Goal: Understand site structure: Grasp the organization and layout of the website

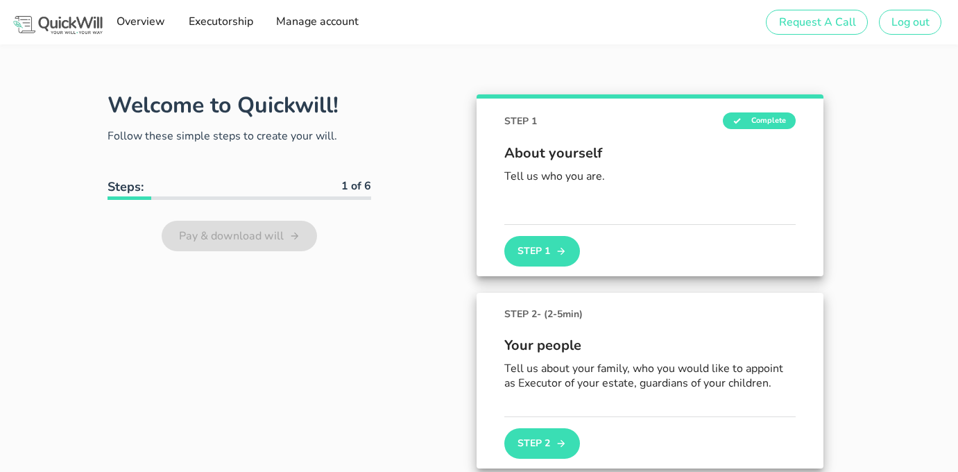
click at [645, 163] on span "About yourself" at bounding box center [649, 153] width 291 height 21
